Goal: Task Accomplishment & Management: Manage account settings

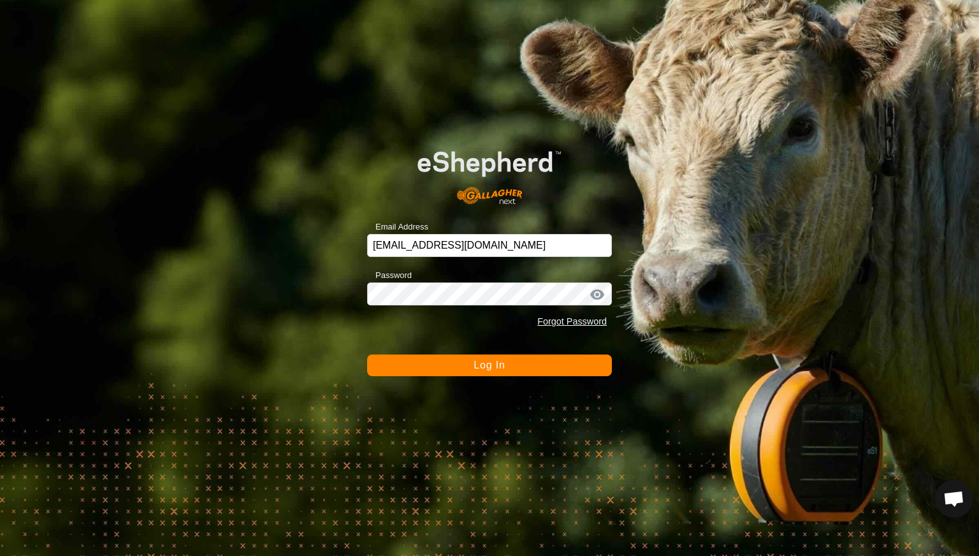
click at [487, 362] on span "Log In" at bounding box center [489, 365] width 31 height 11
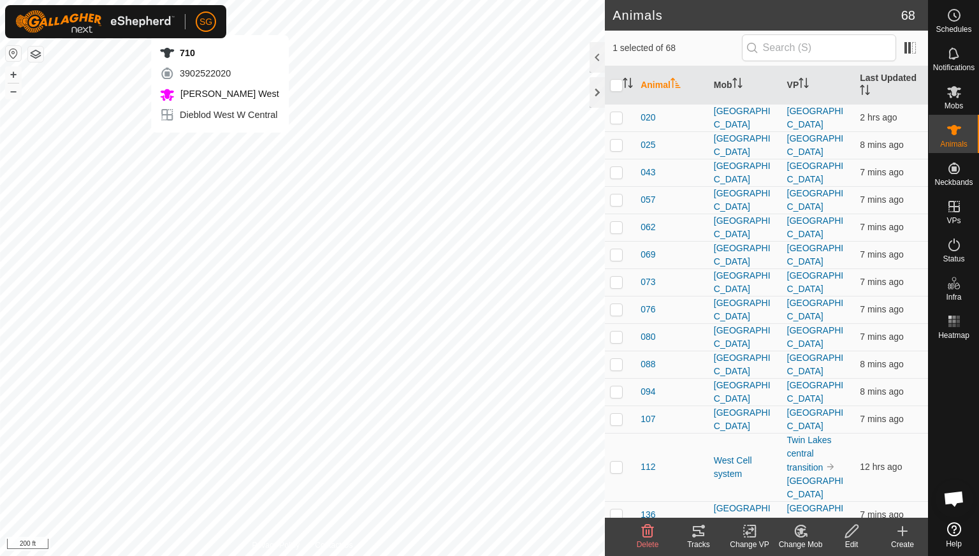
checkbox input "false"
checkbox input "true"
click at [955, 323] on icon at bounding box center [954, 321] width 15 height 15
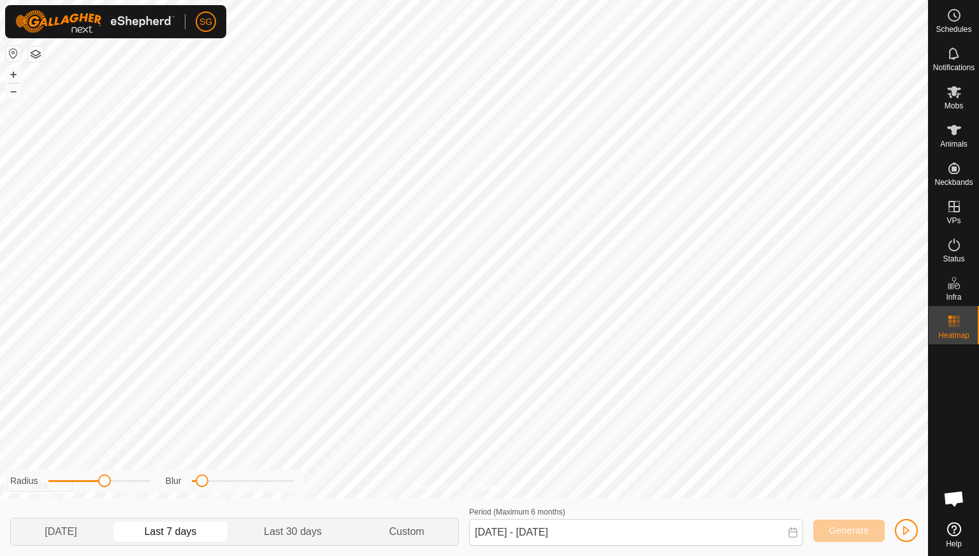
click at [955, 323] on icon at bounding box center [954, 321] width 15 height 15
click at [960, 93] on icon at bounding box center [954, 91] width 15 height 15
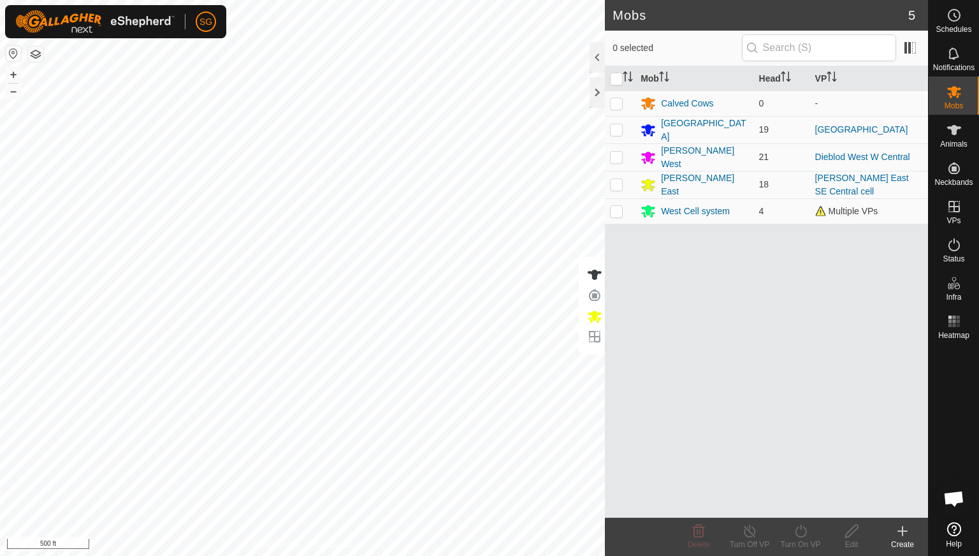
click at [717, 357] on div "Mobs 5 0 selected Mob Head VP Calved Cows 0 - [GEOGRAPHIC_DATA] 19 [GEOGRAPHIC_…" at bounding box center [464, 278] width 928 height 556
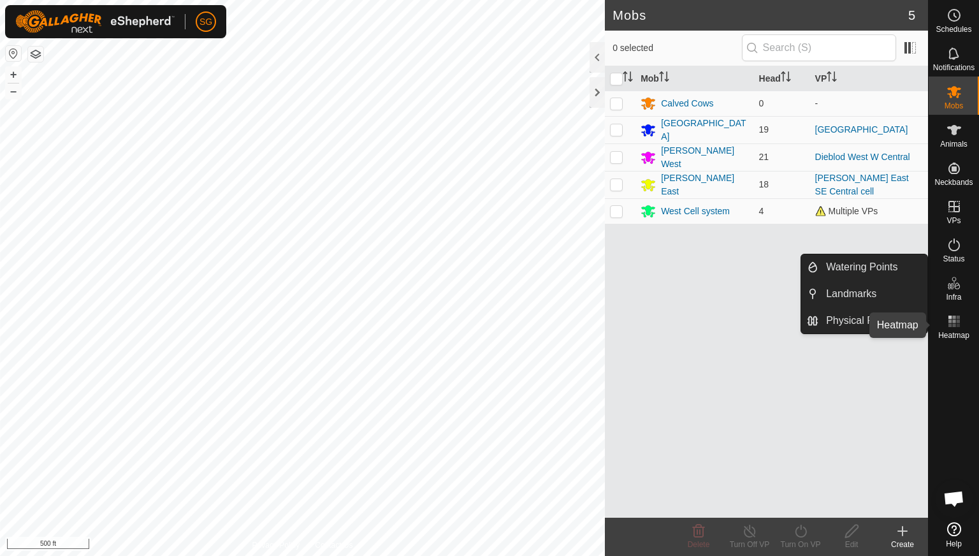
click at [951, 319] on icon at bounding box center [954, 321] width 15 height 15
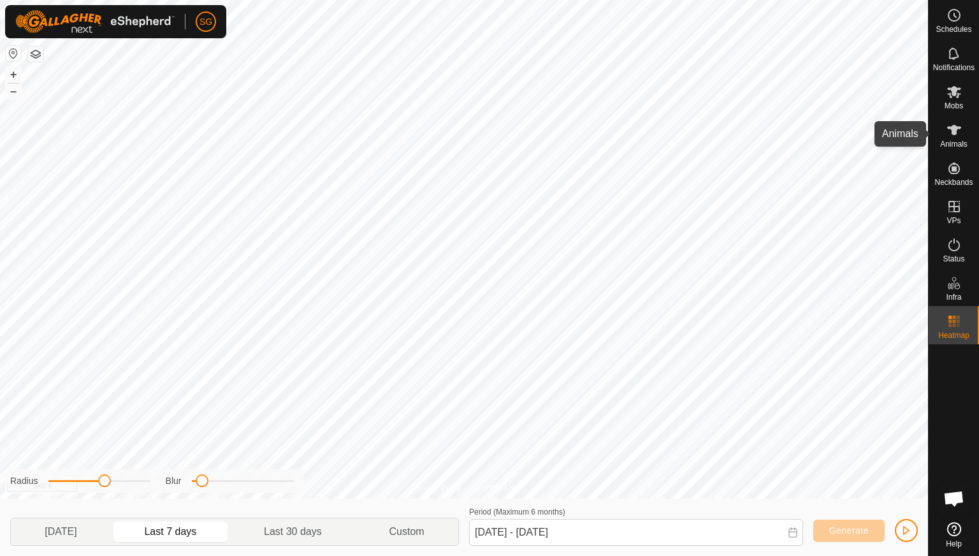
click at [954, 136] on icon at bounding box center [954, 129] width 15 height 15
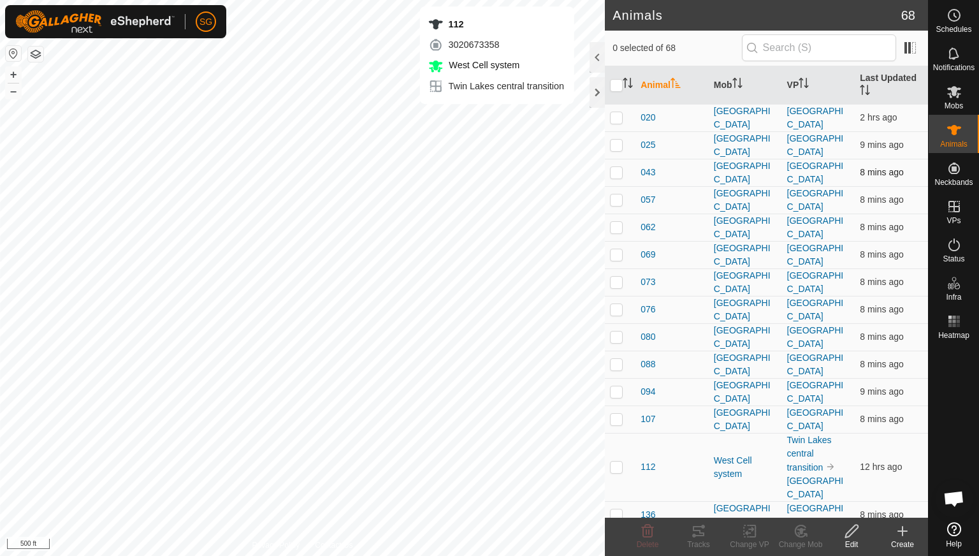
checkbox input "true"
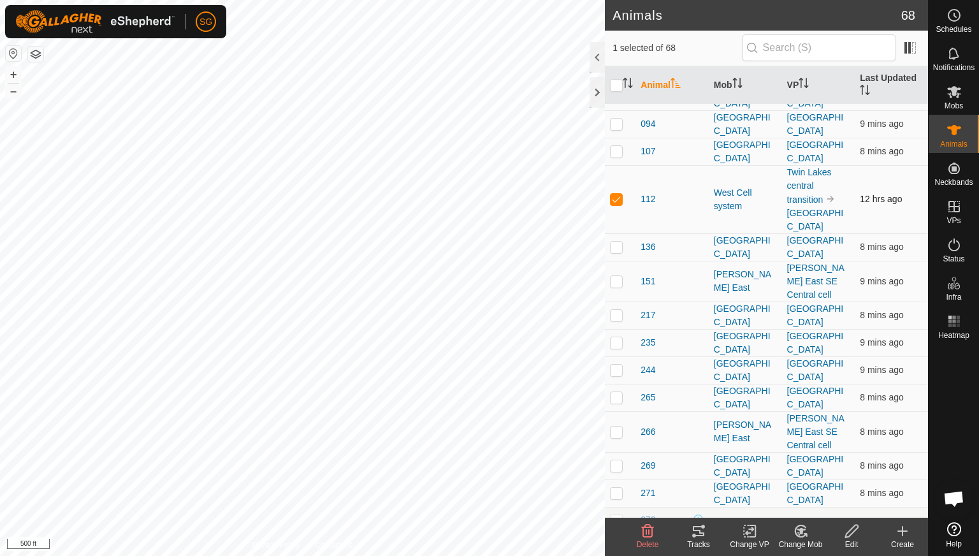
scroll to position [446, 0]
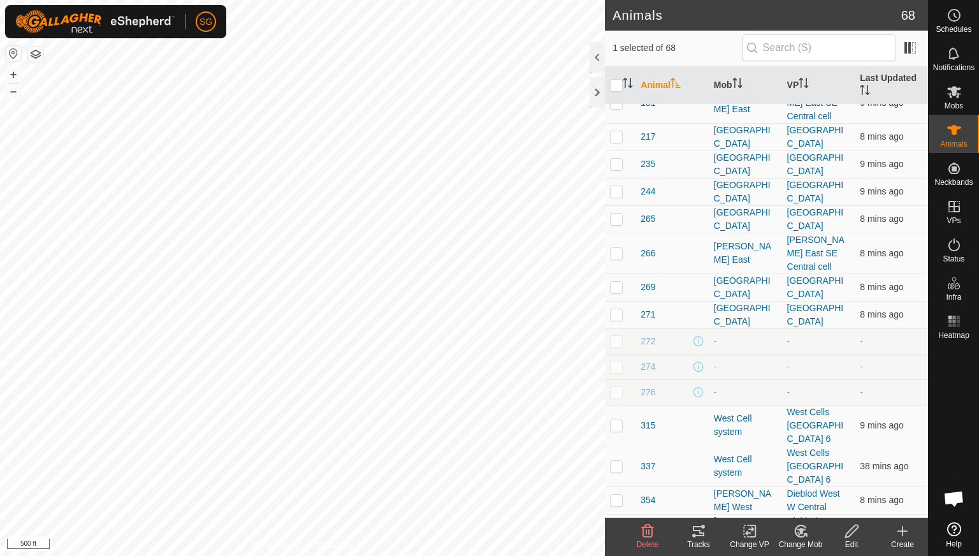
click at [646, 27] on span "112" at bounding box center [648, 20] width 15 height 13
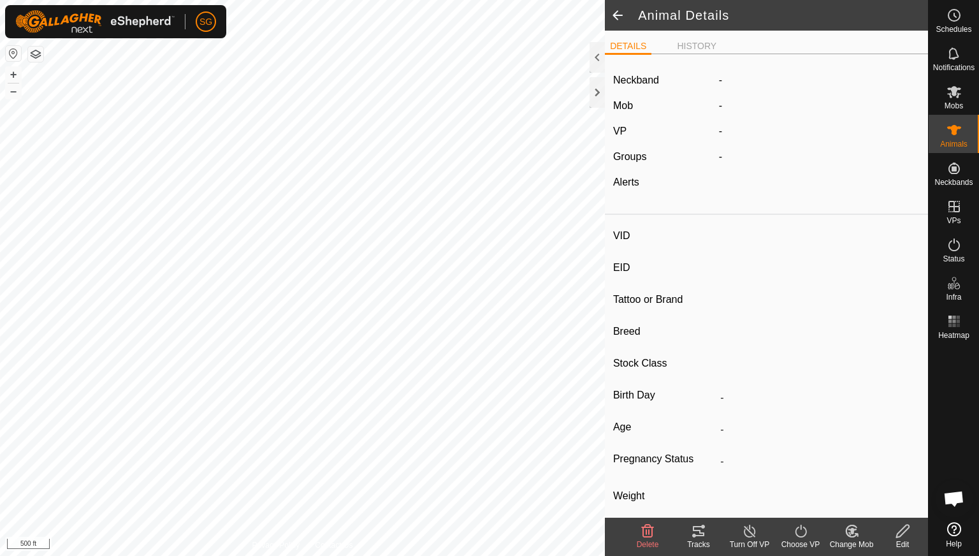
type input "112"
type input "-"
type input "112"
type input "Angus"
type input "Cow"
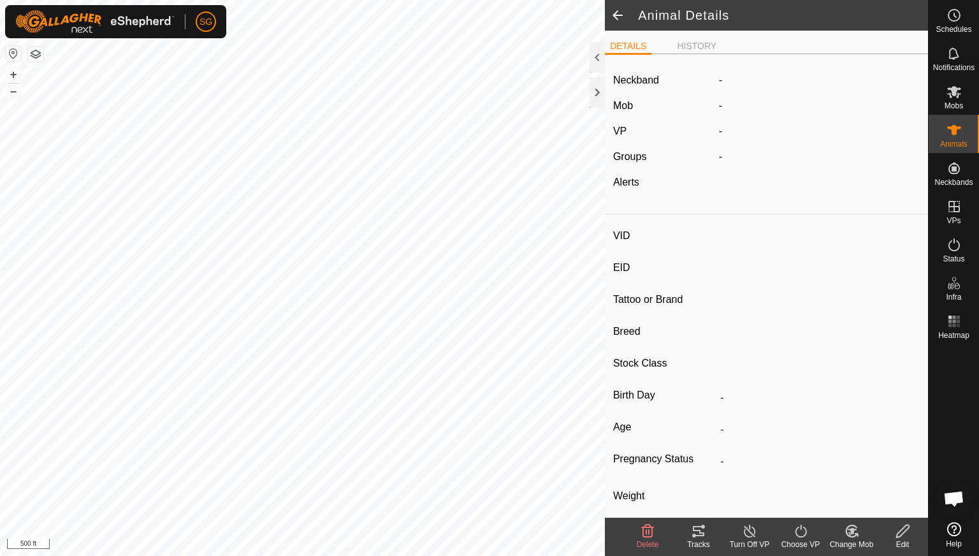
type input "Pregnant"
type input "0 kg"
type input "-"
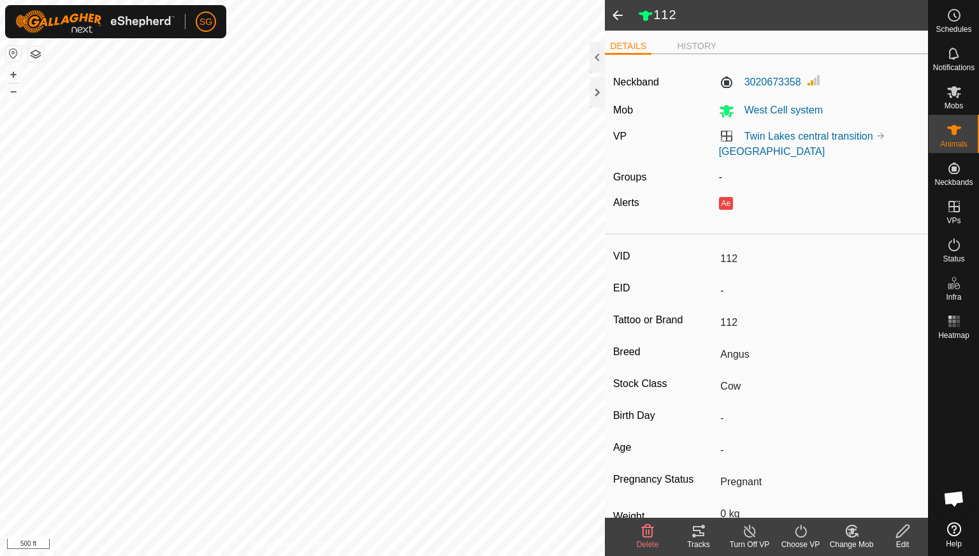
click at [851, 532] on icon at bounding box center [852, 531] width 9 height 6
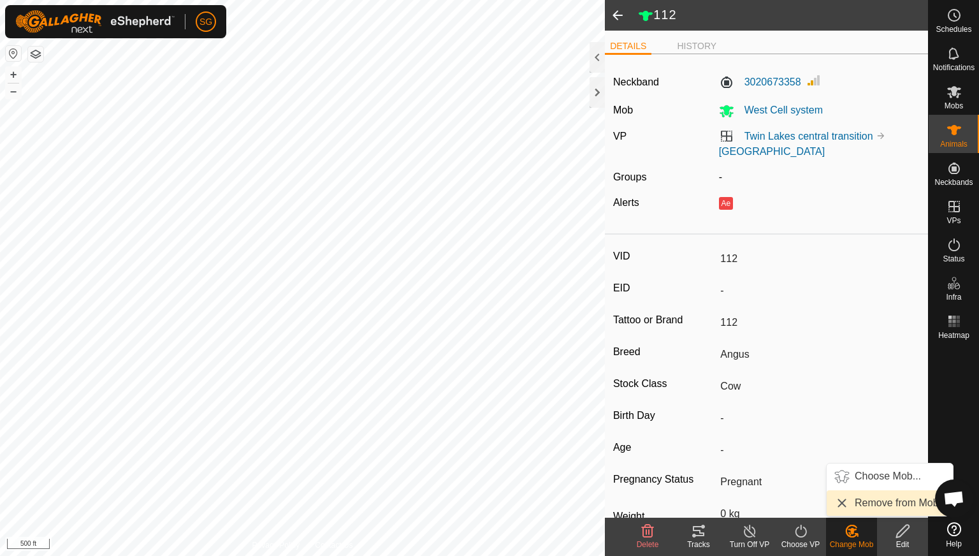
click at [794, 532] on icon at bounding box center [801, 531] width 16 height 15
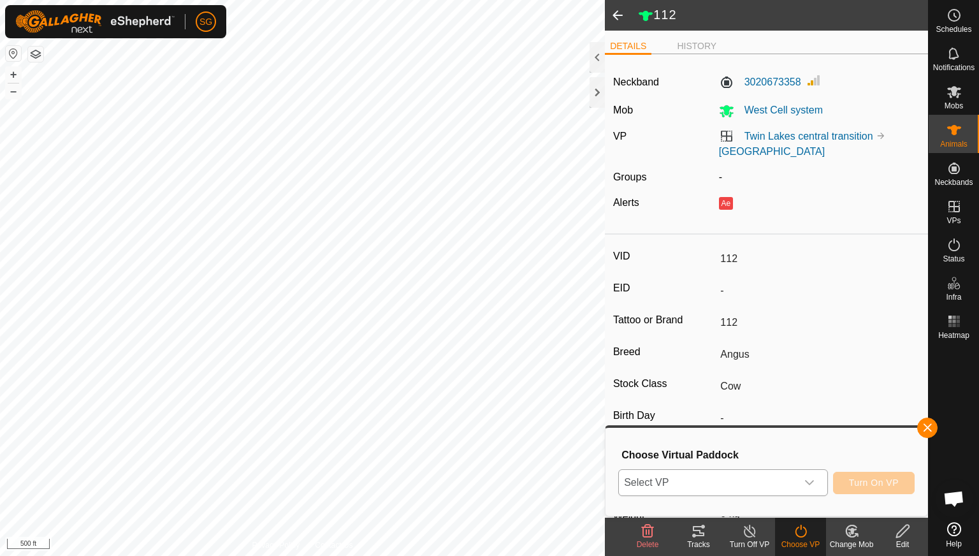
click at [806, 480] on icon "dropdown trigger" at bounding box center [810, 483] width 10 height 10
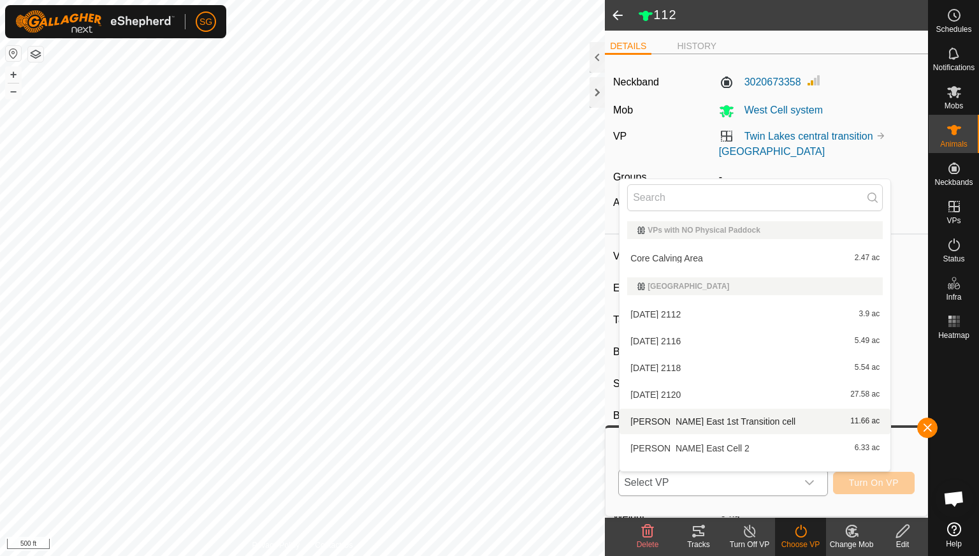
scroll to position [17, 0]
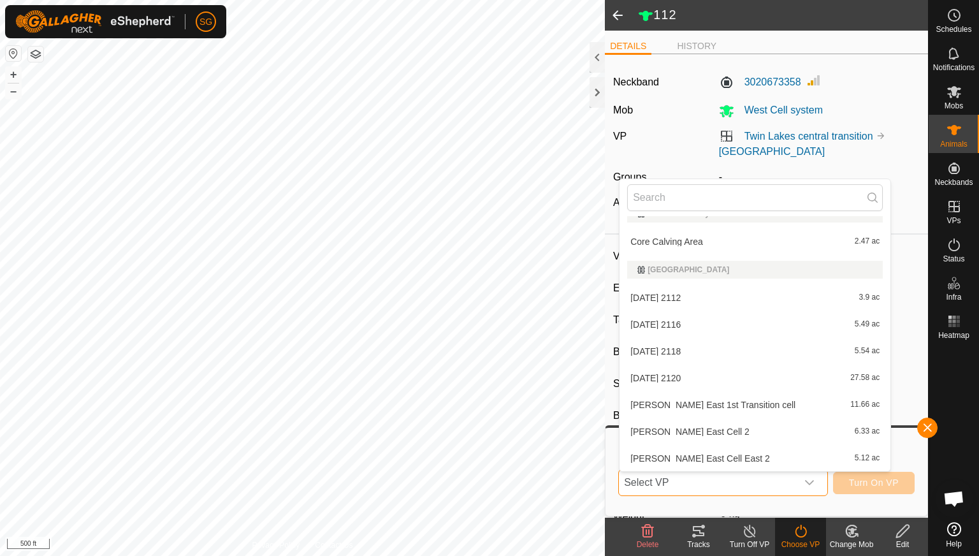
click at [678, 481] on span "Select VP" at bounding box center [708, 483] width 178 height 26
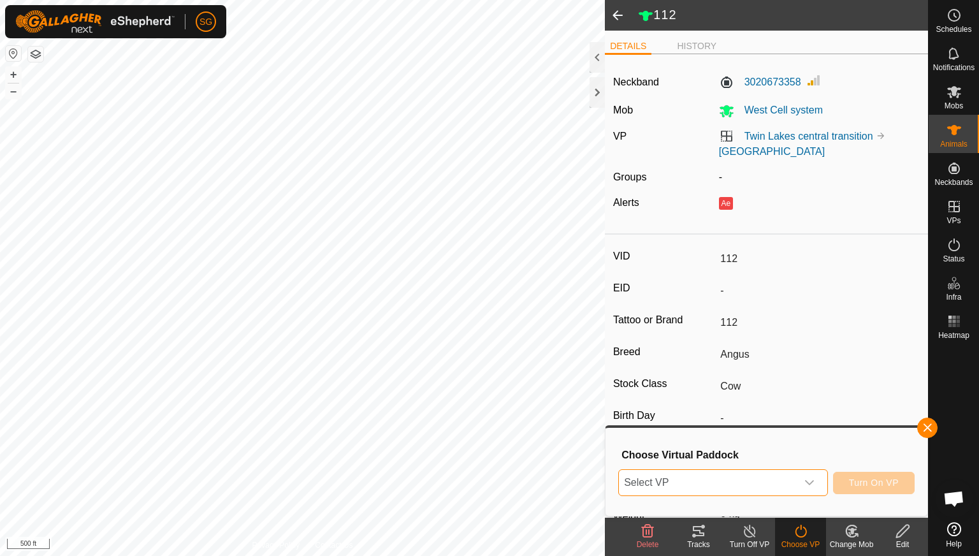
click at [680, 484] on span "Select VP" at bounding box center [708, 483] width 178 height 26
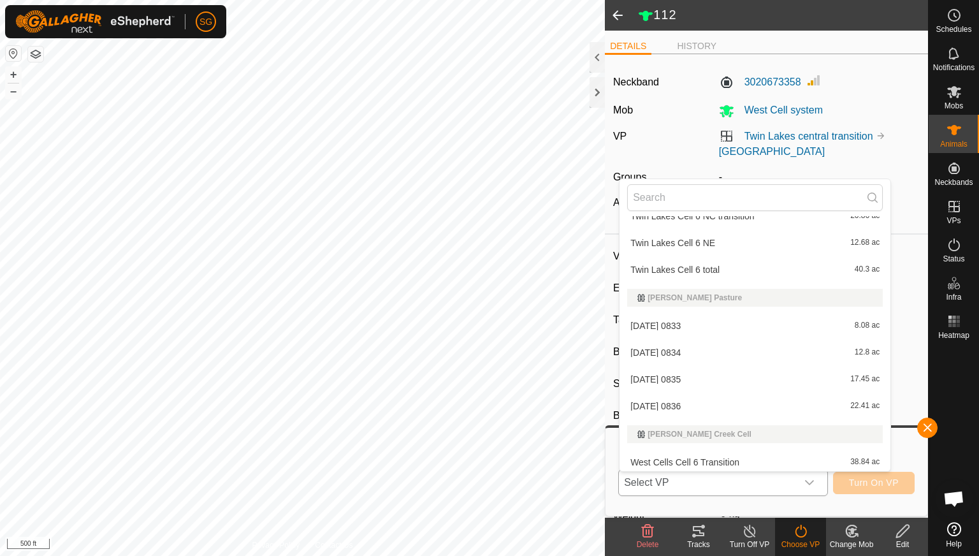
scroll to position [3490, 0]
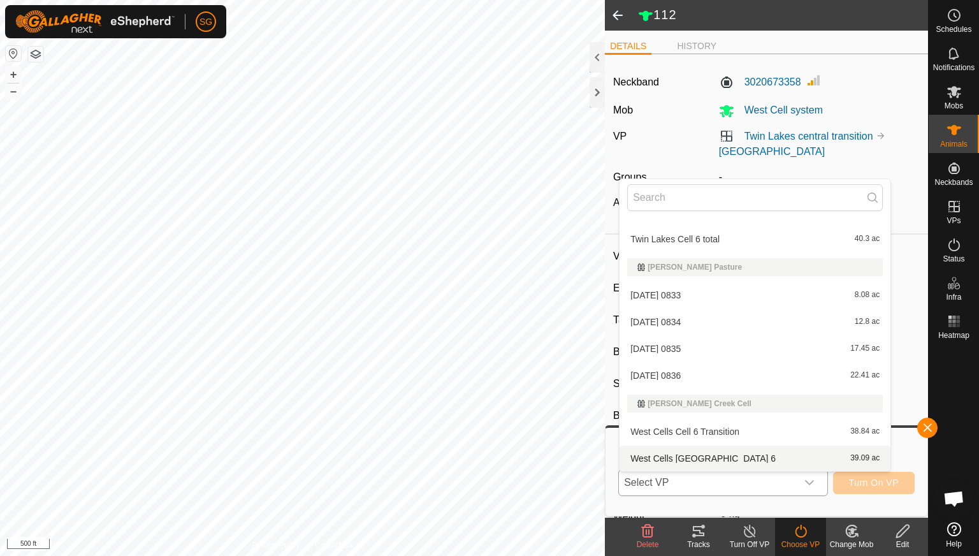
click at [671, 455] on li "West Cells [GEOGRAPHIC_DATA] 6 39.09 ac" at bounding box center [755, 459] width 271 height 26
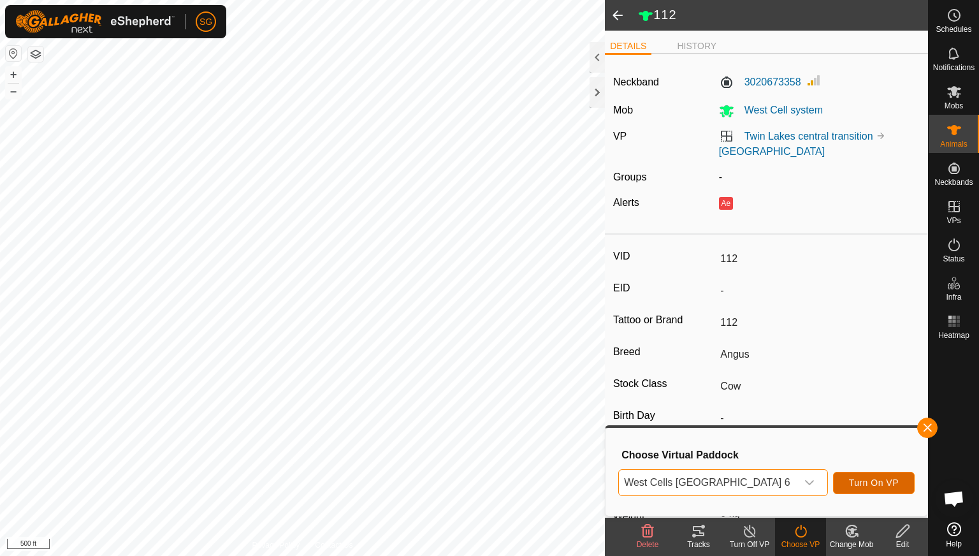
click at [869, 475] on button "Turn On VP" at bounding box center [874, 483] width 82 height 22
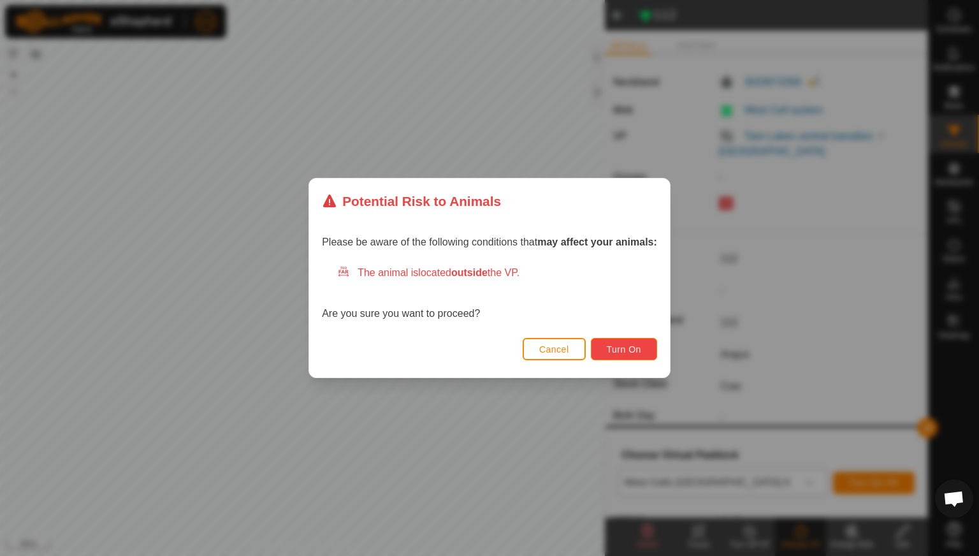
click at [601, 348] on button "Turn On" at bounding box center [624, 349] width 66 height 22
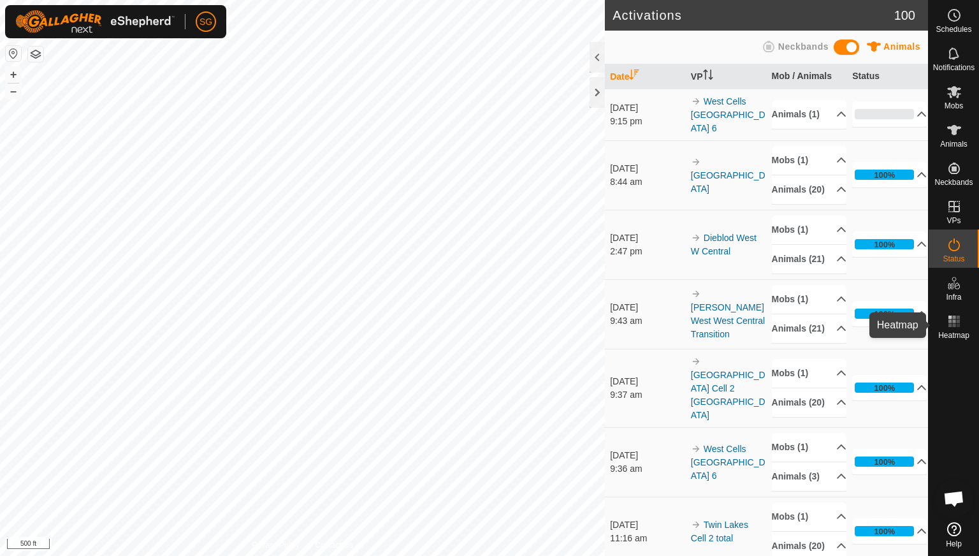
click at [956, 323] on icon at bounding box center [954, 321] width 15 height 15
